Goal: Task Accomplishment & Management: Manage account settings

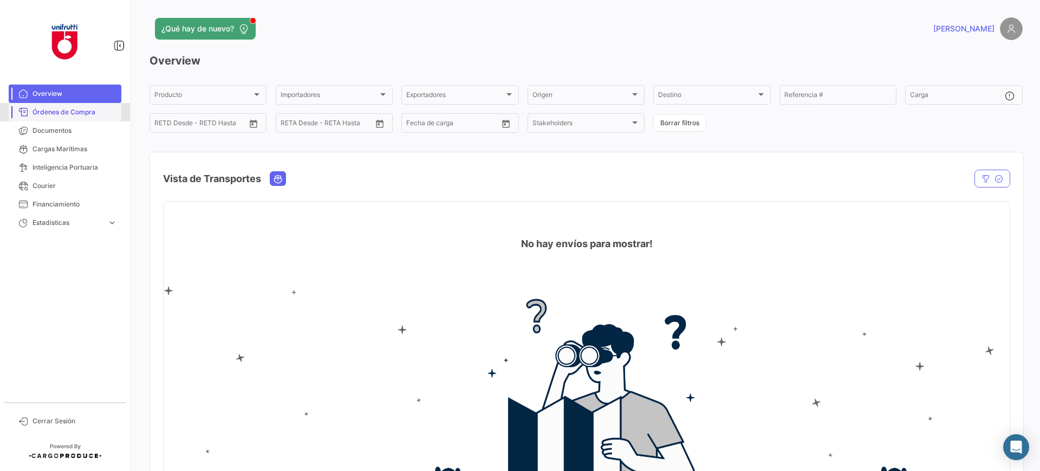
click at [76, 116] on span "Órdenes de Compra" at bounding box center [74, 112] width 84 height 10
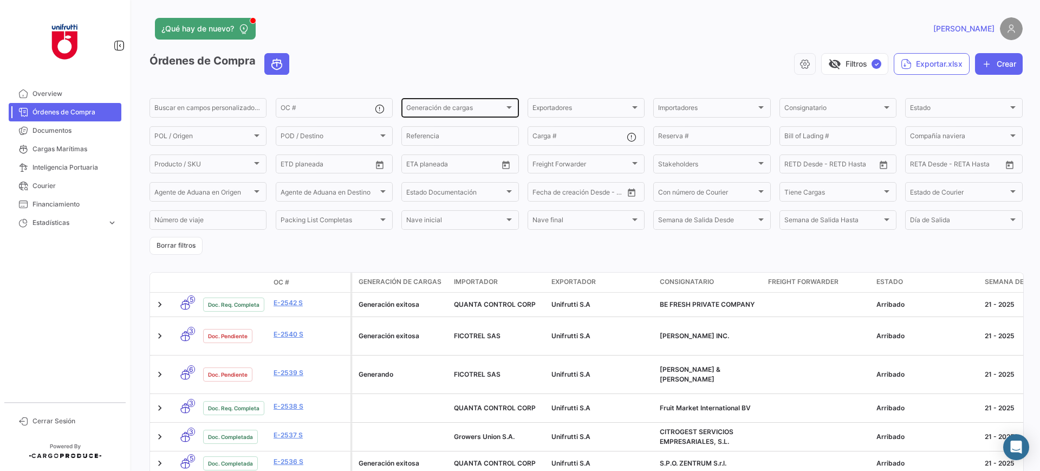
scroll to position [280, 0]
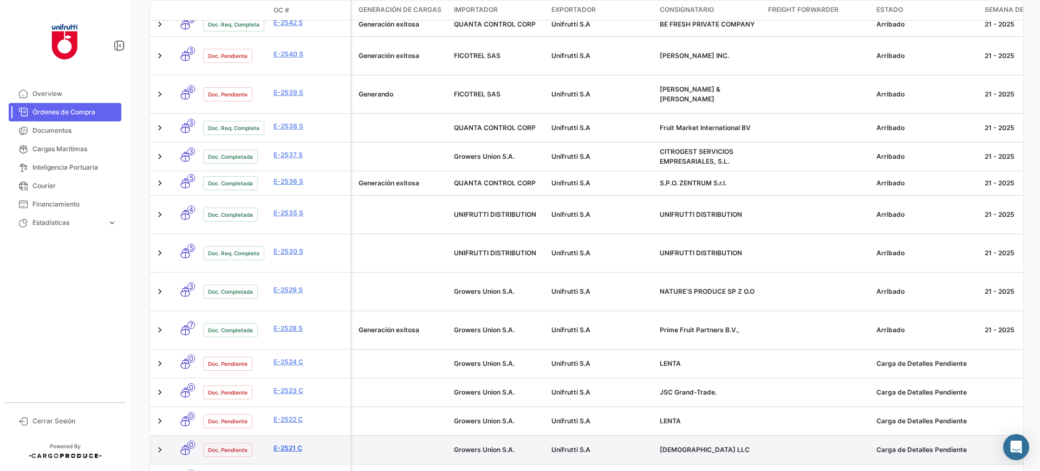
click at [283, 443] on link "E-2521 C" at bounding box center [309, 448] width 73 height 10
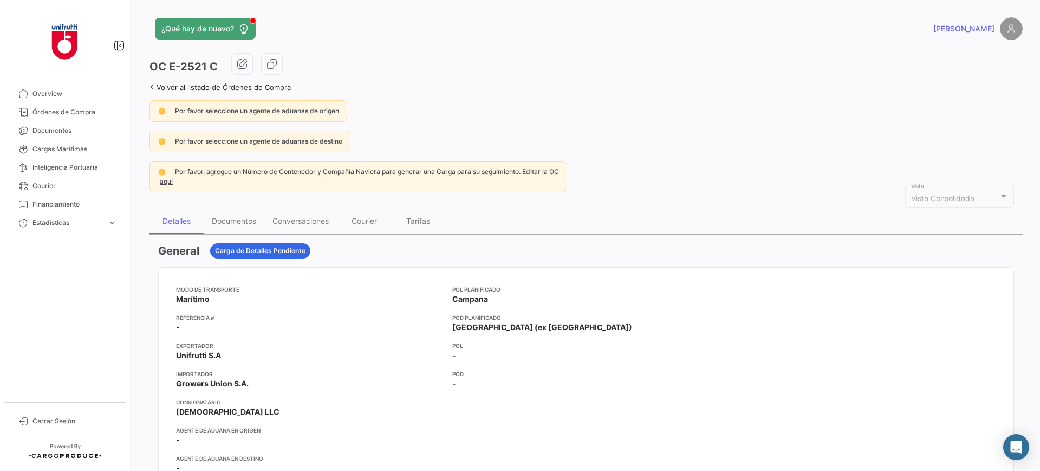
scroll to position [68, 0]
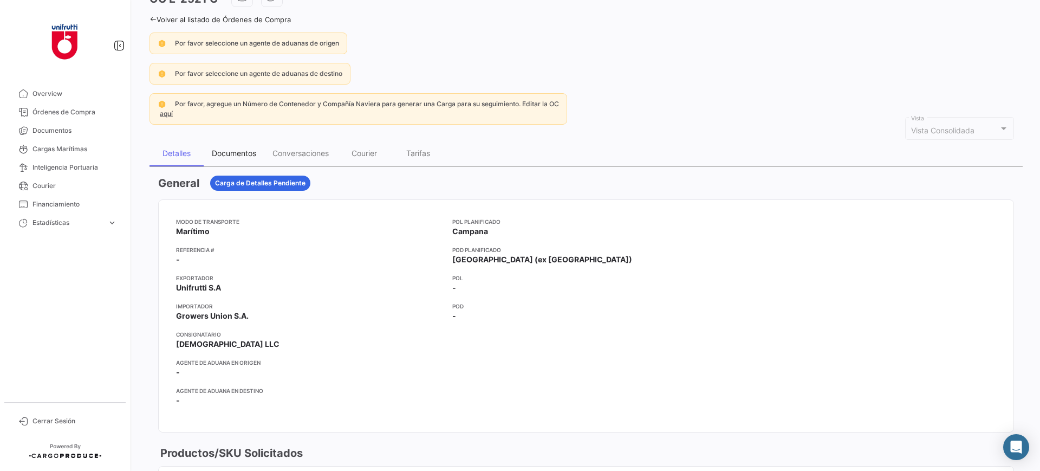
click at [226, 158] on div "Documentos" at bounding box center [234, 153] width 61 height 26
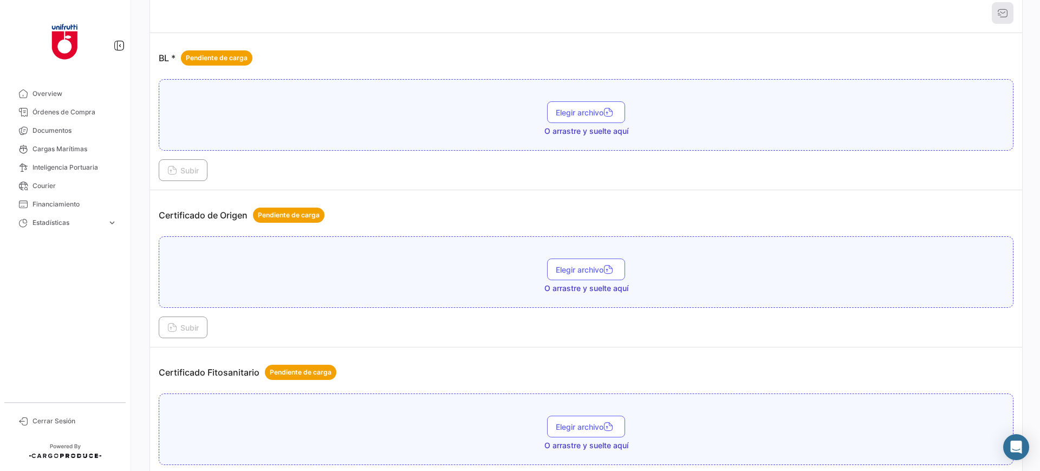
scroll to position [203, 0]
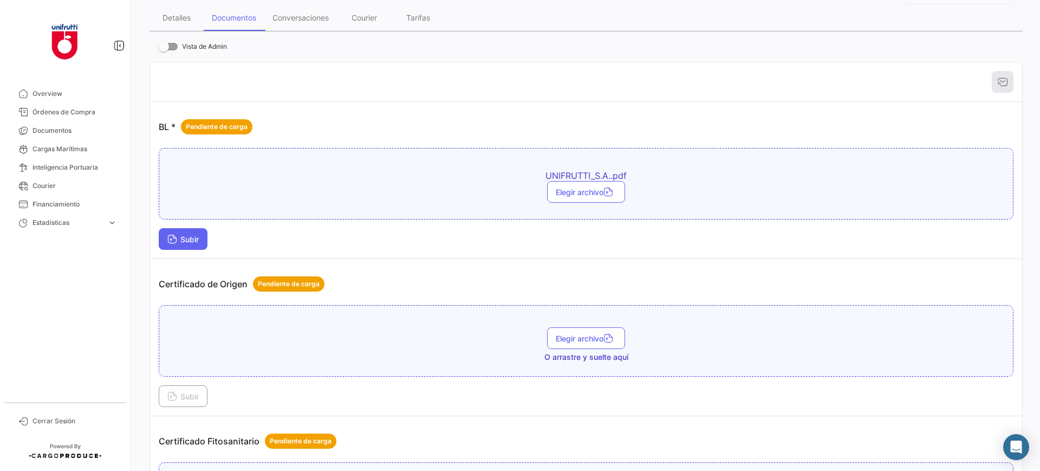
click at [194, 237] on span "Subir" at bounding box center [182, 238] width 31 height 9
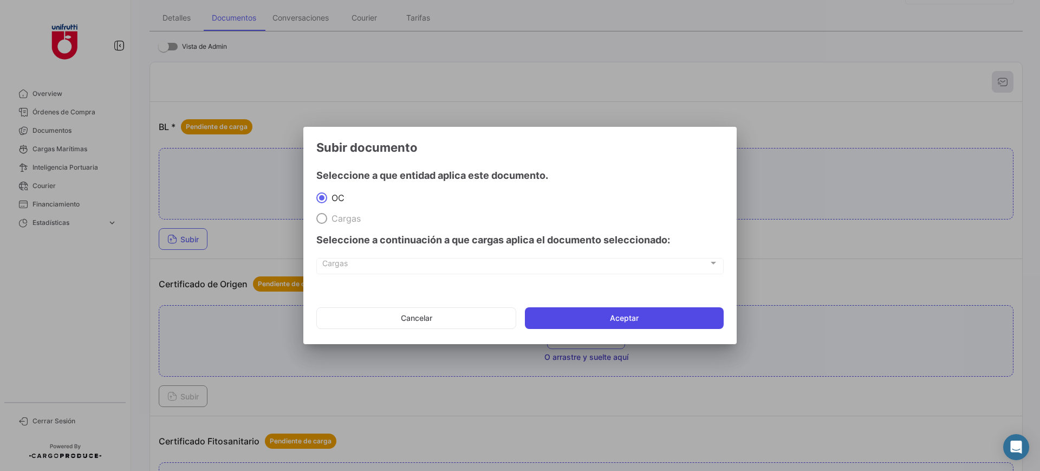
click at [621, 318] on button "Aceptar" at bounding box center [624, 318] width 199 height 22
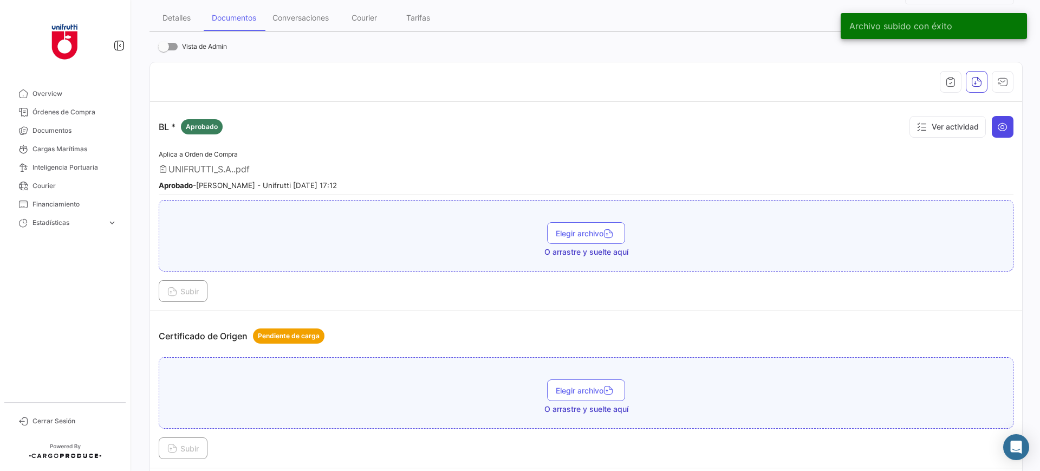
click at [1002, 123] on button at bounding box center [1002, 127] width 22 height 22
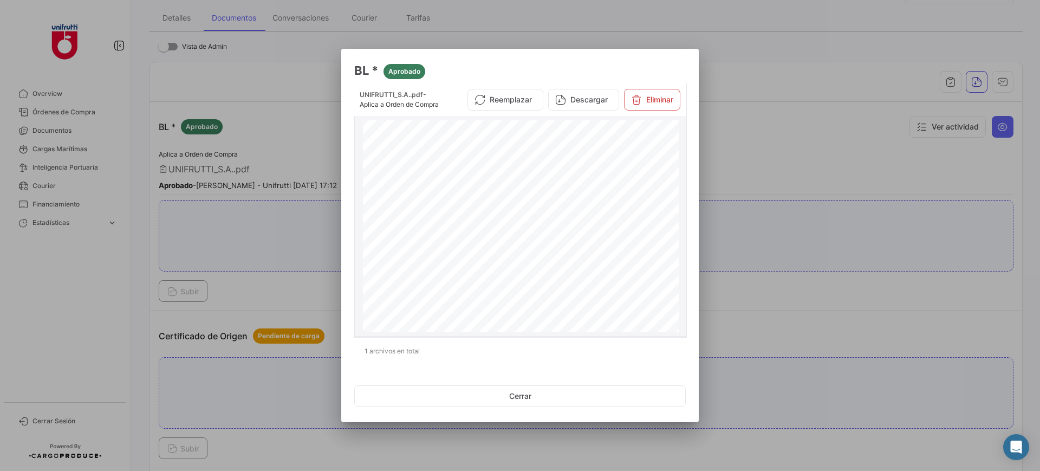
scroll to position [0, 0]
drag, startPoint x: 810, startPoint y: 194, endPoint x: 718, endPoint y: 245, distance: 105.2
click at [808, 193] on div at bounding box center [520, 235] width 1040 height 471
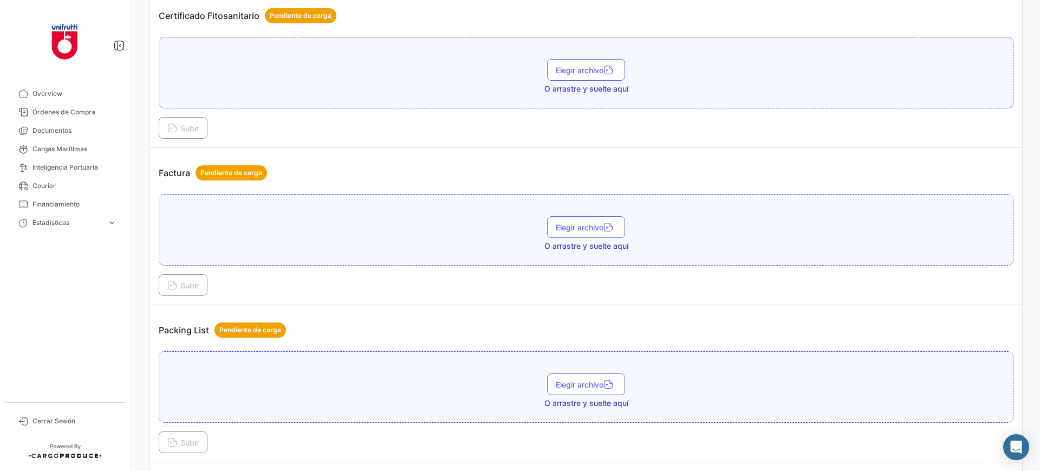
scroll to position [733, 0]
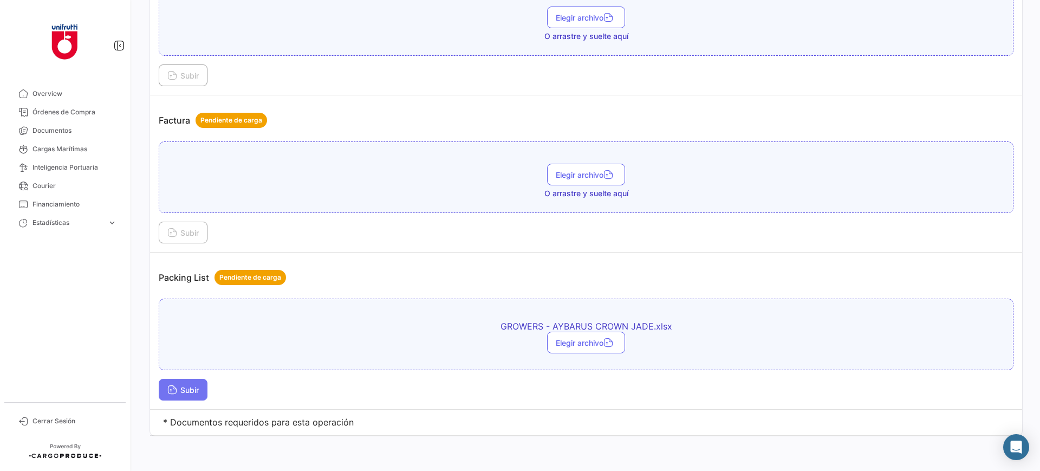
click at [180, 385] on span "Subir" at bounding box center [182, 389] width 31 height 9
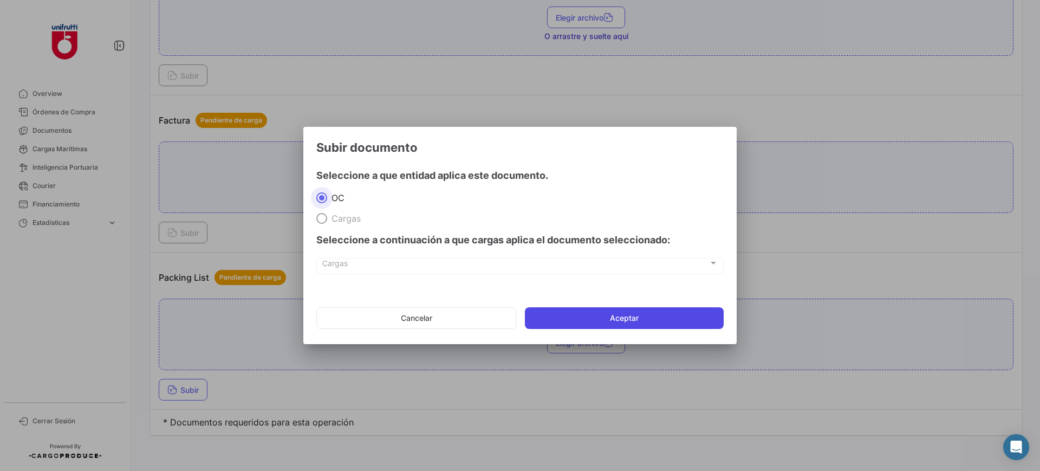
click at [624, 310] on button "Aceptar" at bounding box center [624, 318] width 199 height 22
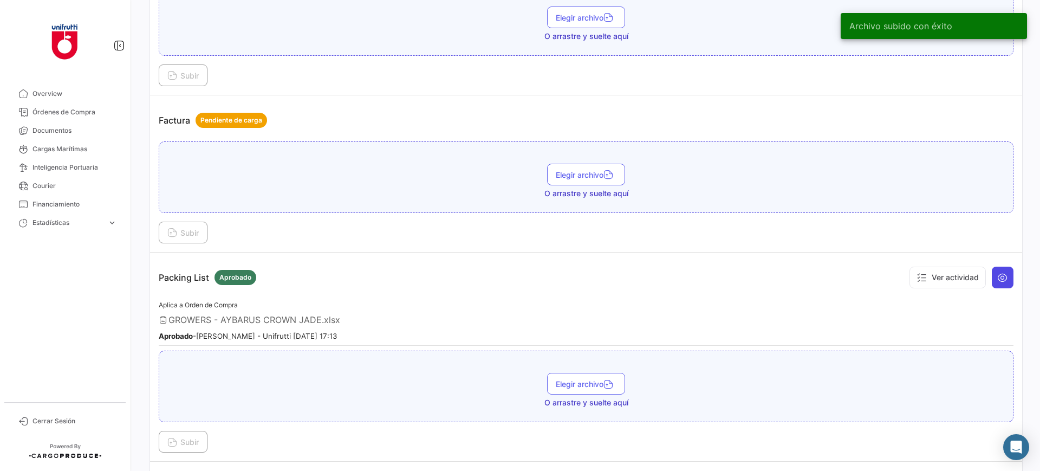
click at [999, 280] on icon at bounding box center [1002, 277] width 11 height 11
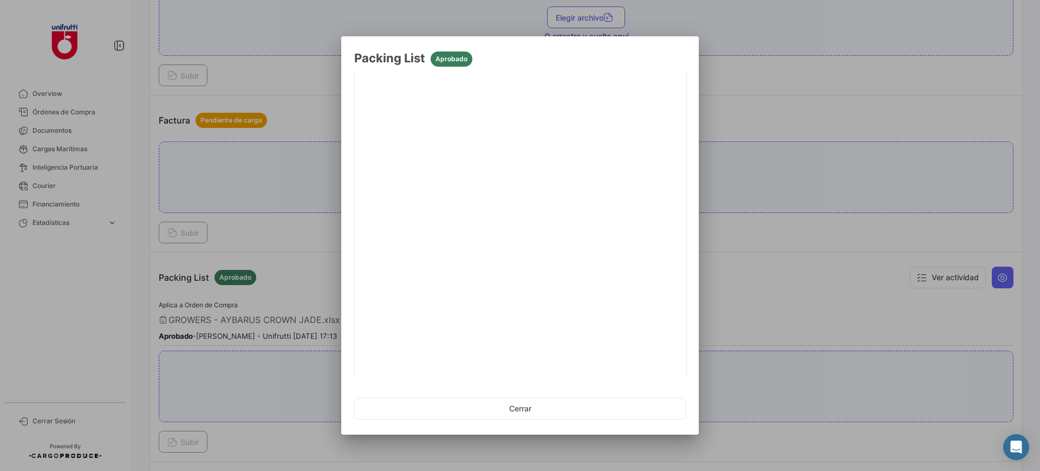
scroll to position [140, 0]
click at [497, 406] on button "Cerrar" at bounding box center [519, 408] width 331 height 22
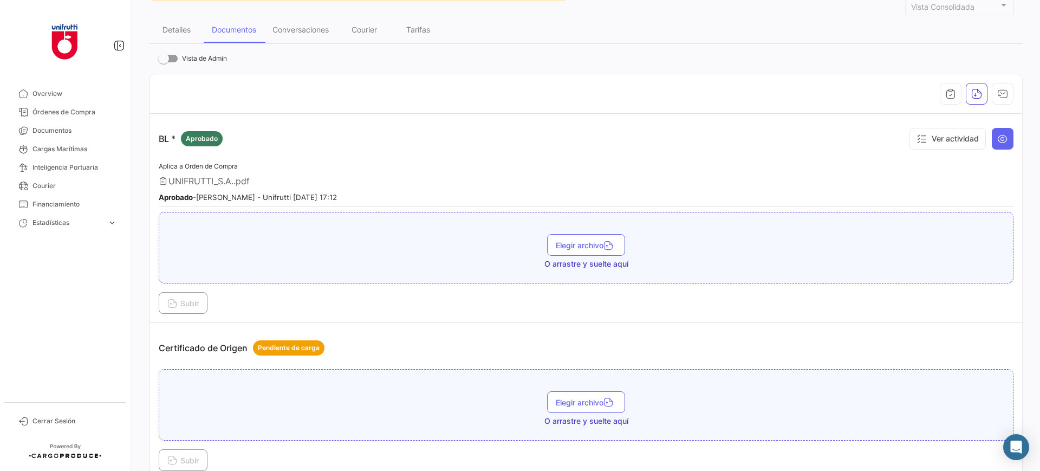
scroll to position [0, 0]
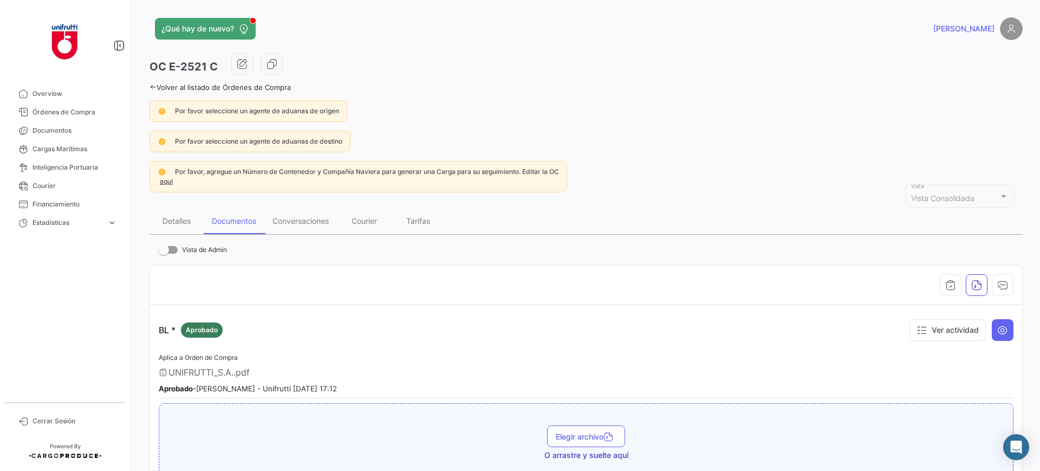
click at [151, 90] on link "Volver al listado de Órdenes de Compra" at bounding box center [219, 87] width 141 height 9
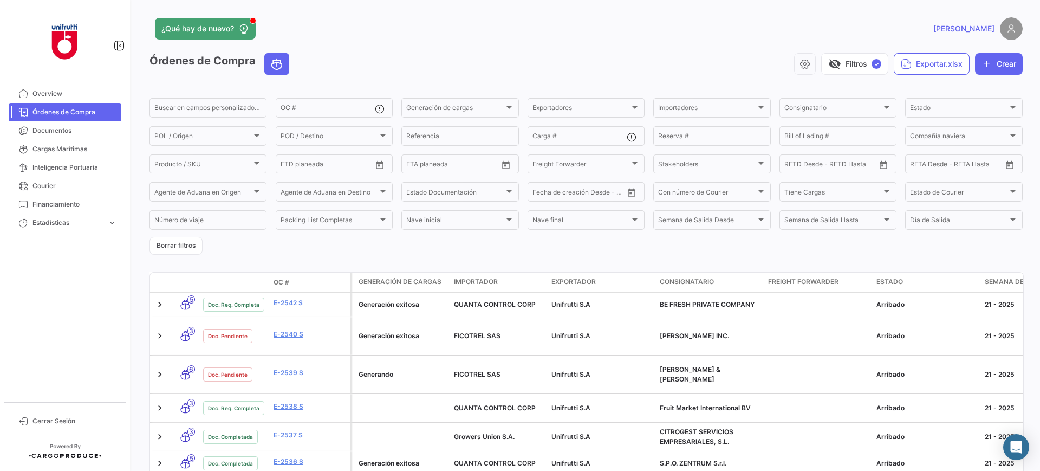
scroll to position [280, 0]
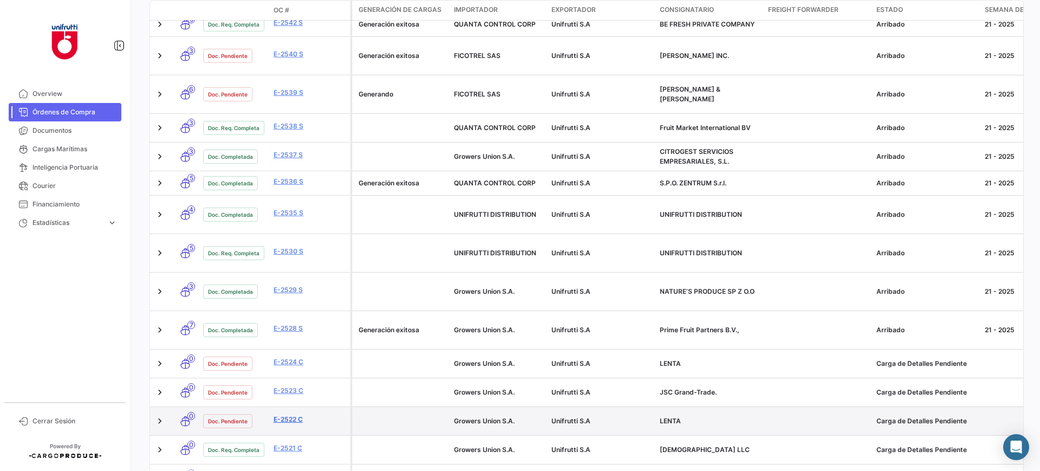
click at [289, 414] on link "E-2522 C" at bounding box center [309, 419] width 73 height 10
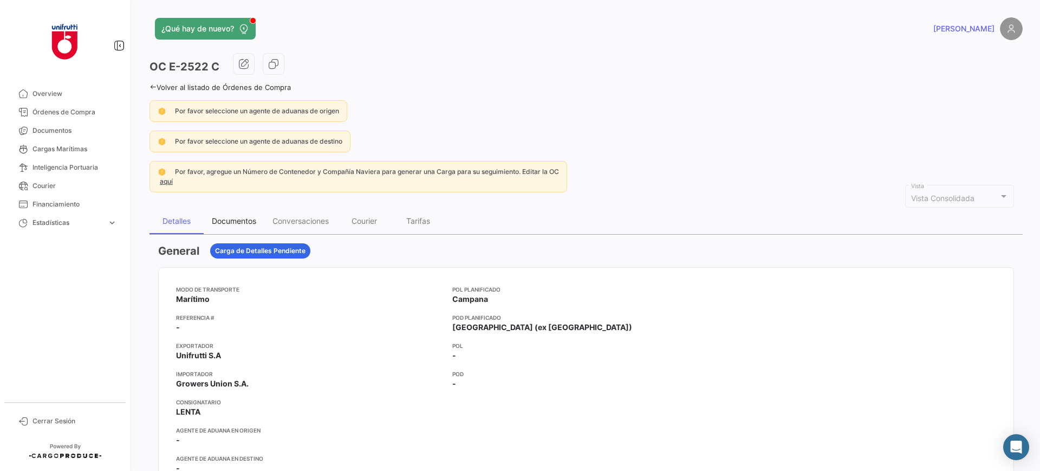
click at [237, 219] on div "Documentos" at bounding box center [234, 220] width 44 height 9
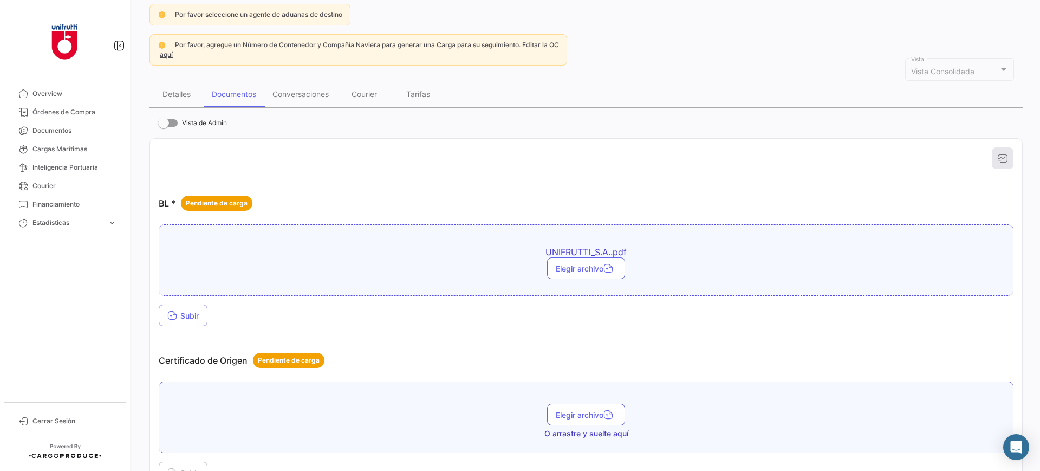
scroll to position [271, 0]
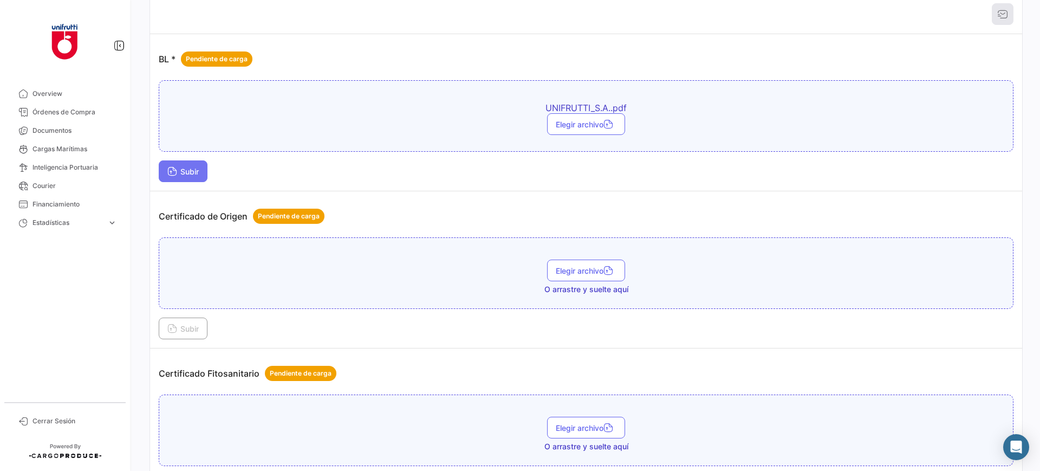
click at [195, 167] on span "Subir" at bounding box center [182, 171] width 31 height 9
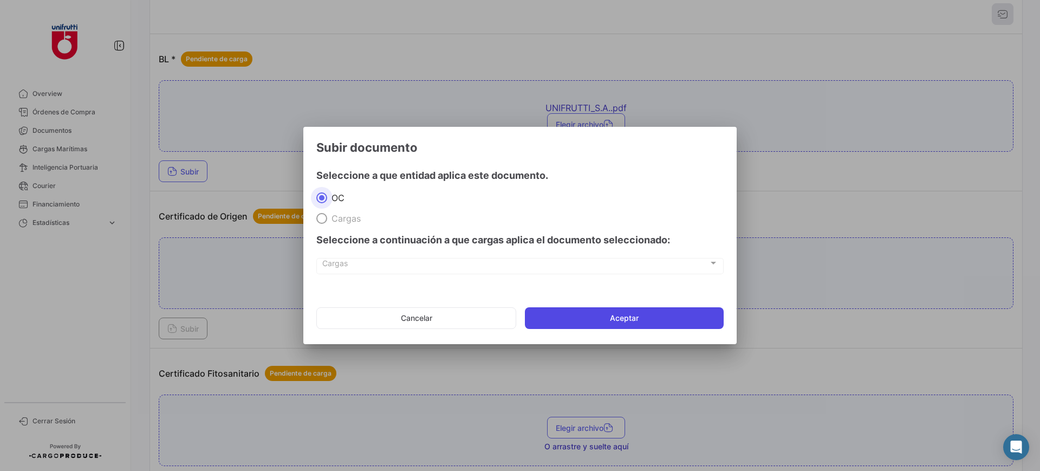
click at [612, 319] on button "Aceptar" at bounding box center [624, 318] width 199 height 22
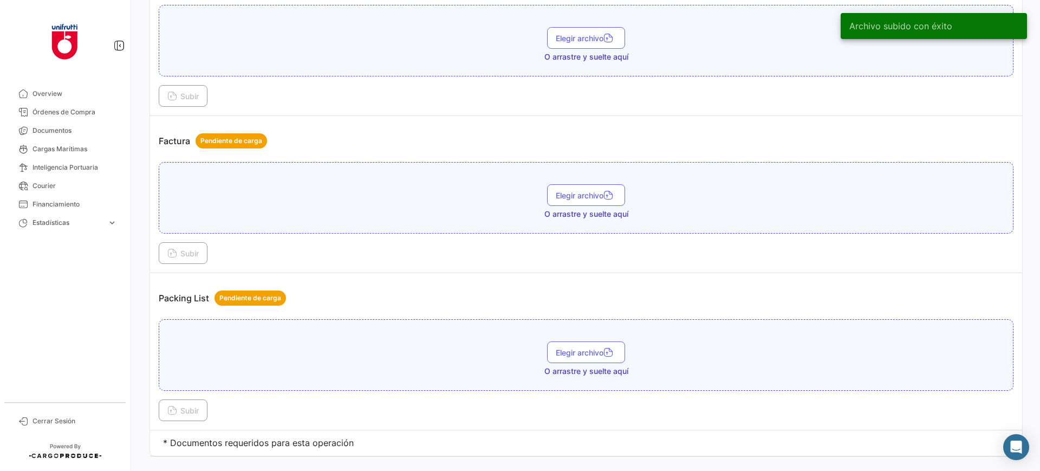
scroll to position [733, 0]
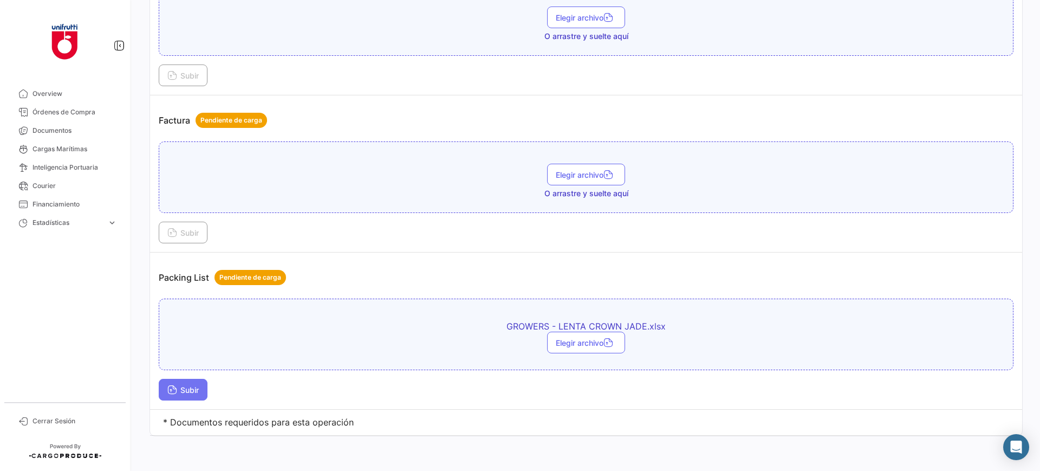
click at [203, 391] on button "Subir" at bounding box center [183, 390] width 49 height 22
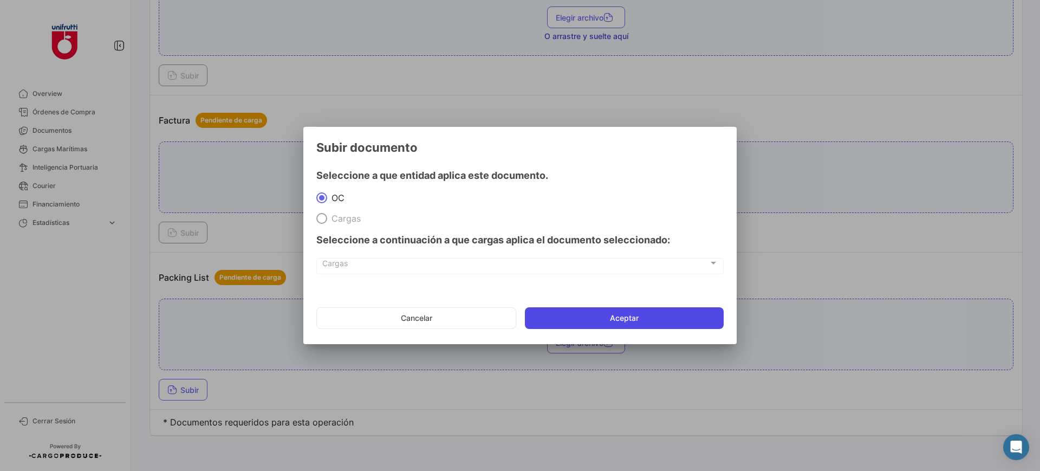
click at [623, 316] on button "Aceptar" at bounding box center [624, 318] width 199 height 22
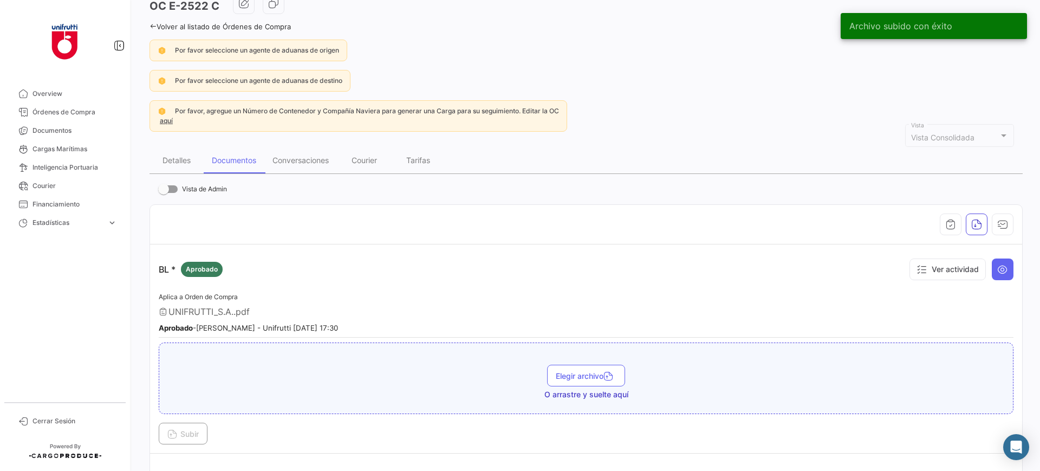
scroll to position [56, 0]
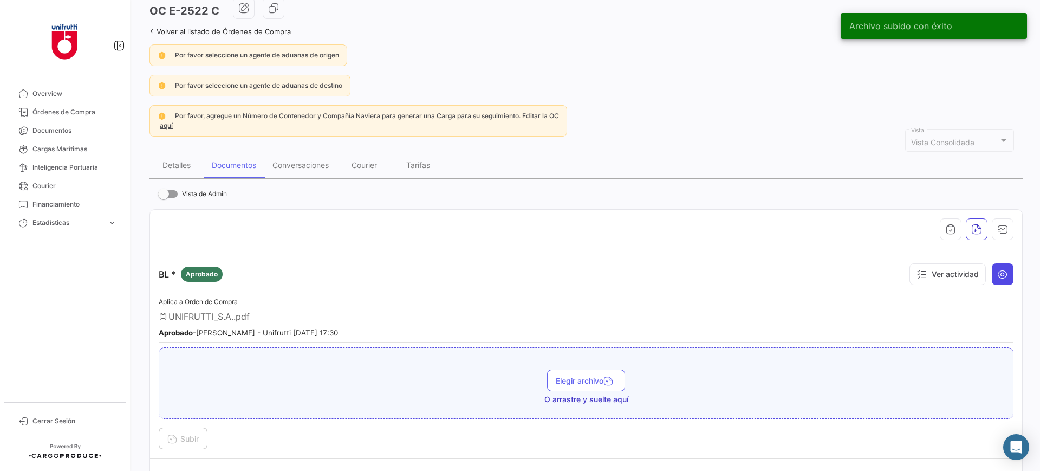
click at [997, 276] on icon at bounding box center [1002, 274] width 11 height 11
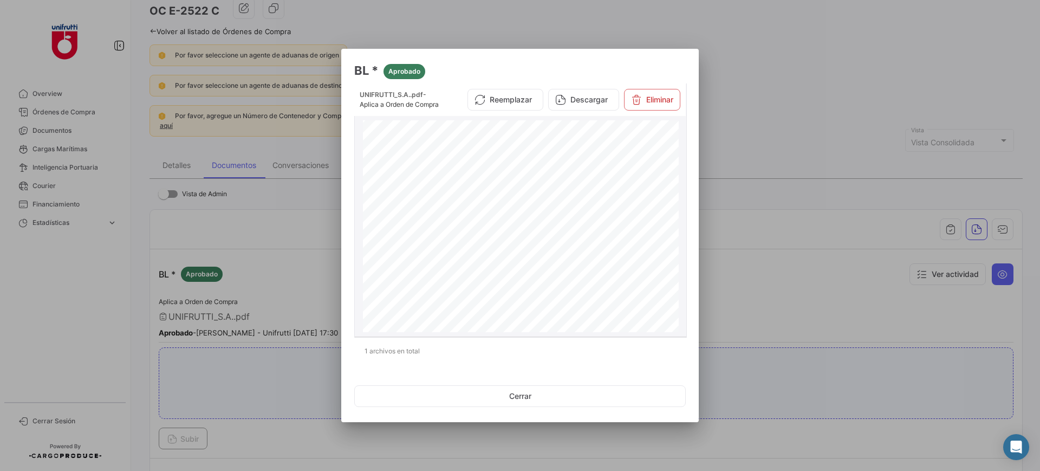
scroll to position [0, 0]
drag, startPoint x: 597, startPoint y: 392, endPoint x: 550, endPoint y: 394, distance: 47.2
click at [594, 392] on button "Cerrar" at bounding box center [519, 396] width 331 height 22
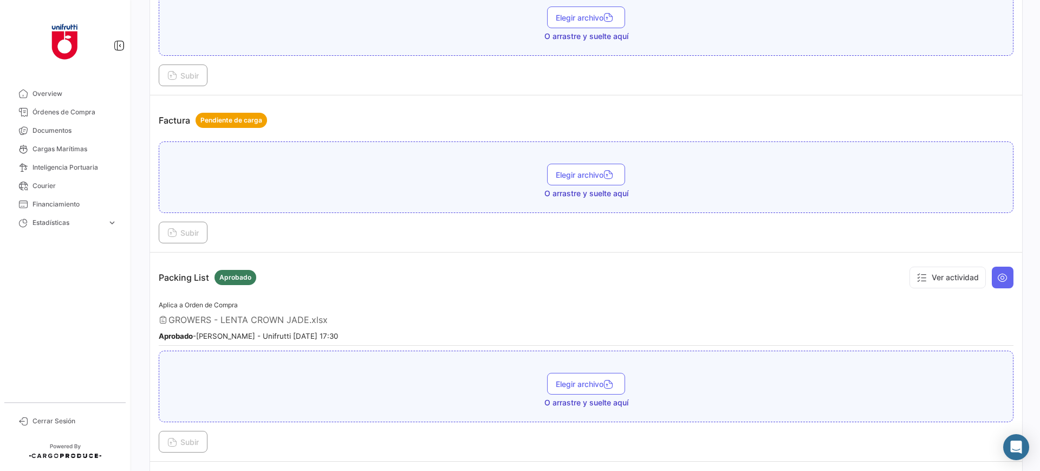
scroll to position [785, 0]
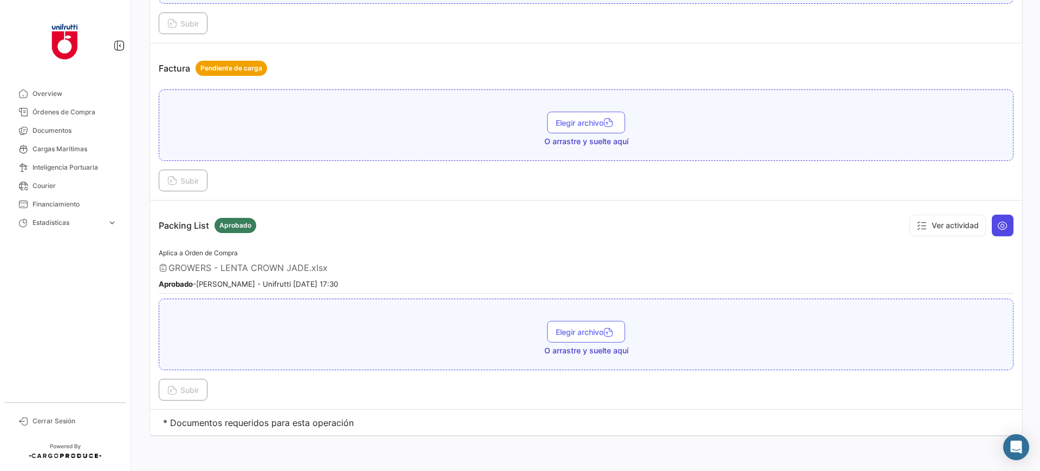
click at [997, 225] on icon at bounding box center [1002, 225] width 11 height 11
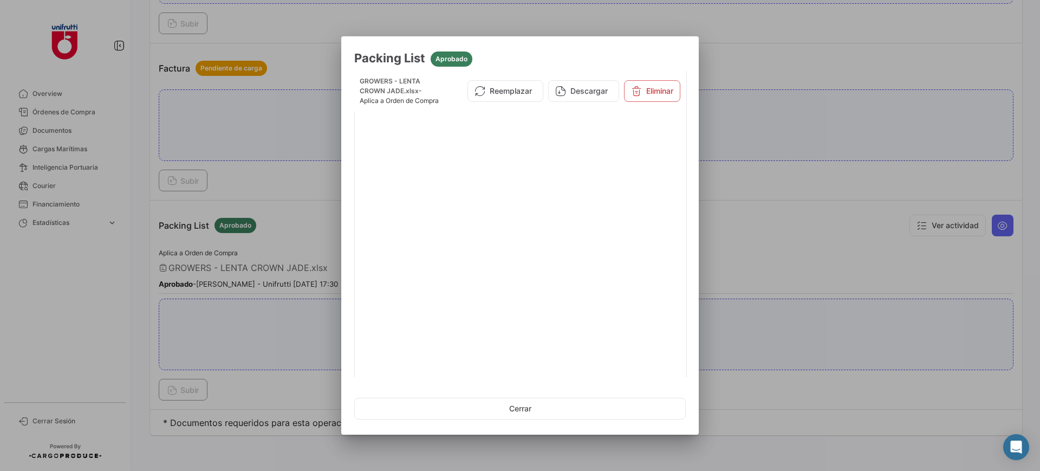
drag, startPoint x: 852, startPoint y: 171, endPoint x: 846, endPoint y: 169, distance: 6.2
click at [850, 169] on div at bounding box center [520, 235] width 1040 height 471
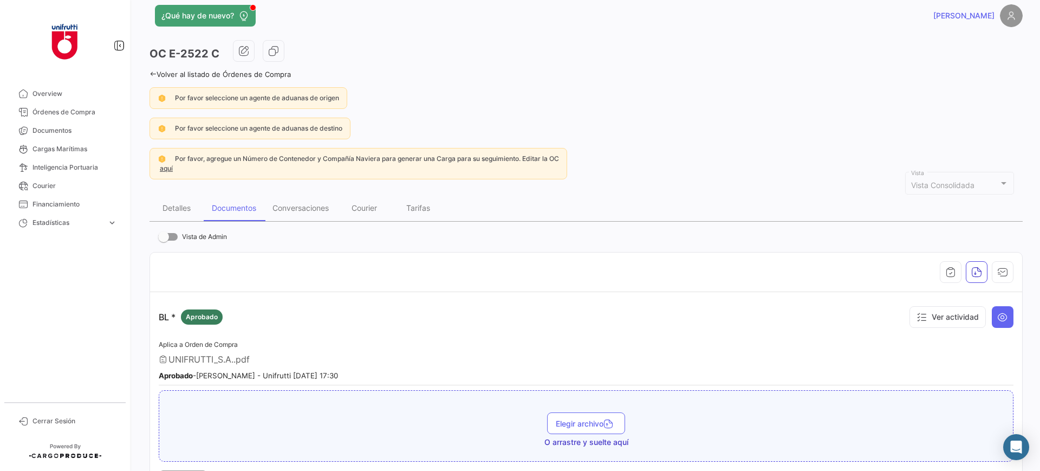
scroll to position [0, 0]
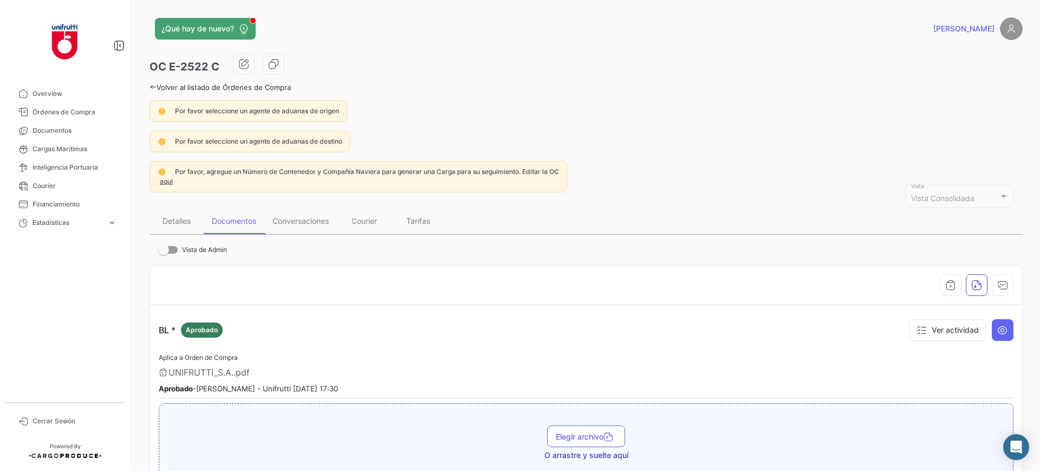
click at [152, 88] on icon at bounding box center [152, 86] width 7 height 7
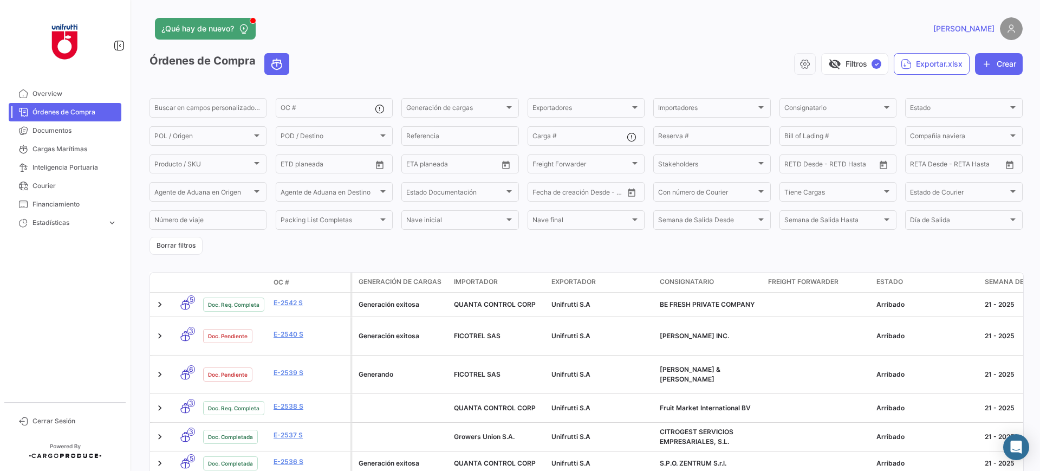
scroll to position [360, 0]
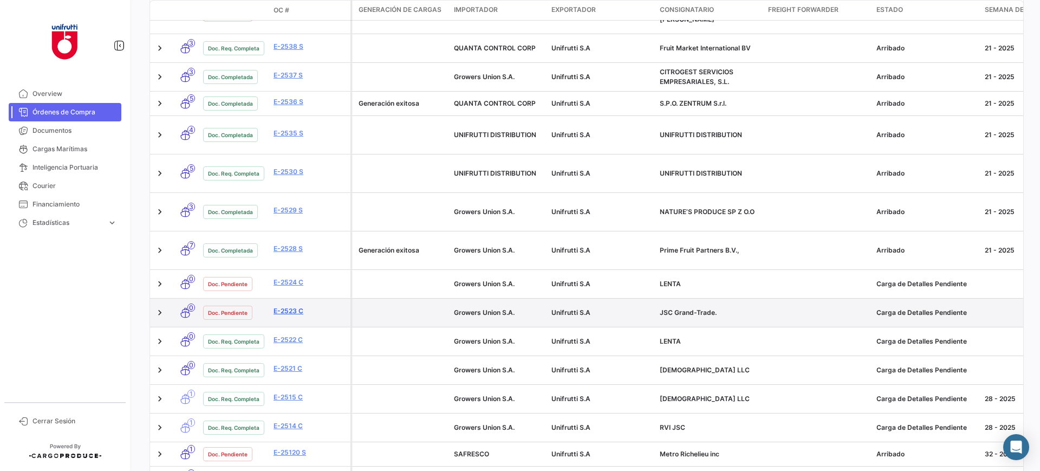
click at [288, 306] on link "E-2523 C" at bounding box center [309, 311] width 73 height 10
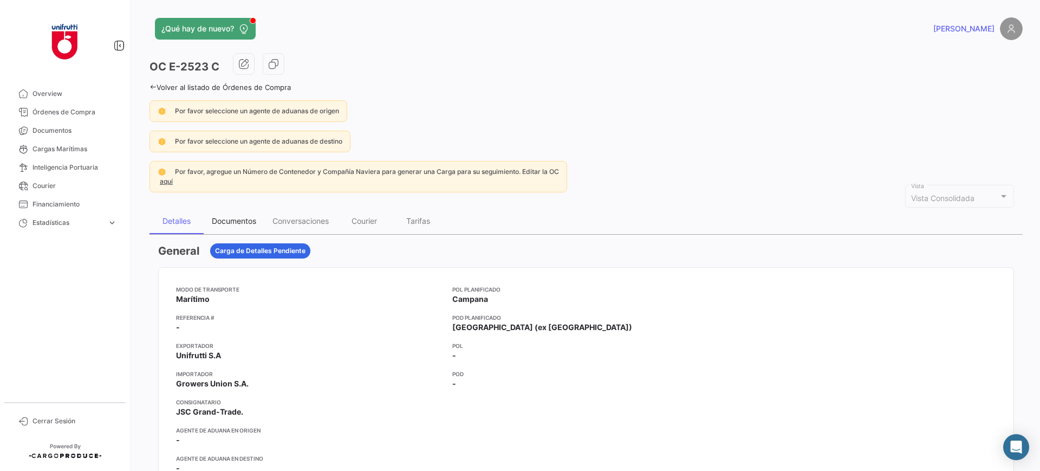
click at [232, 215] on div "Documentos" at bounding box center [234, 221] width 61 height 26
